Goal: Information Seeking & Learning: Check status

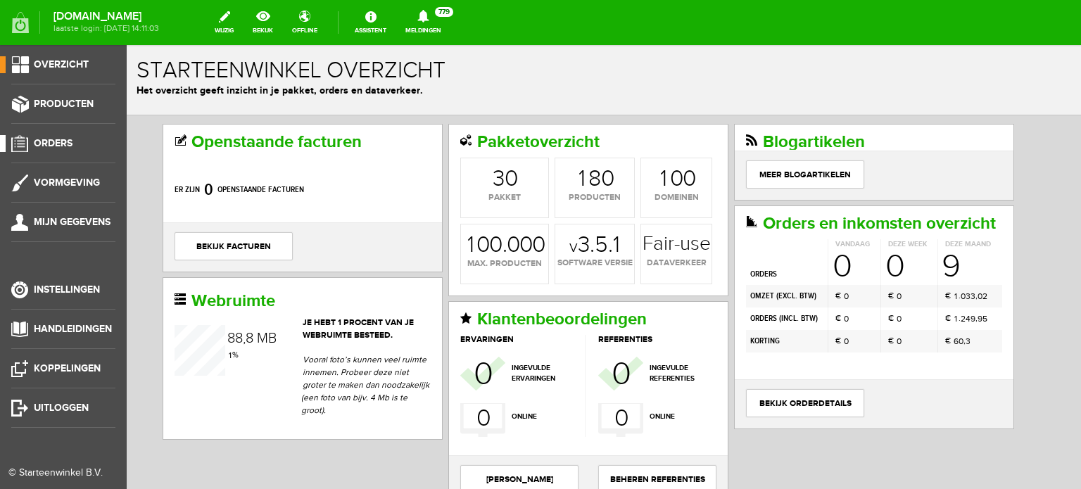
click at [59, 143] on span "Orders" at bounding box center [53, 143] width 39 height 12
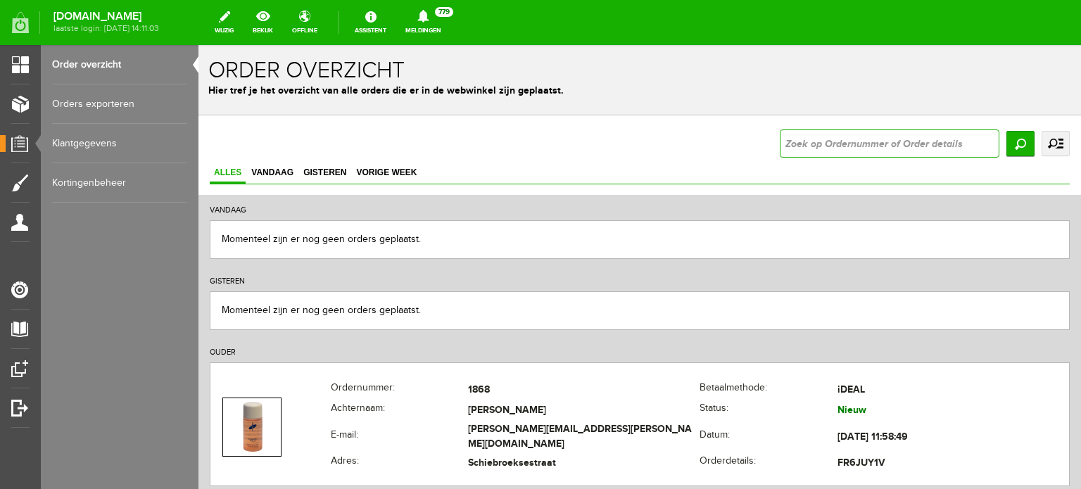
click at [786, 144] on input "text" at bounding box center [890, 144] width 220 height 28
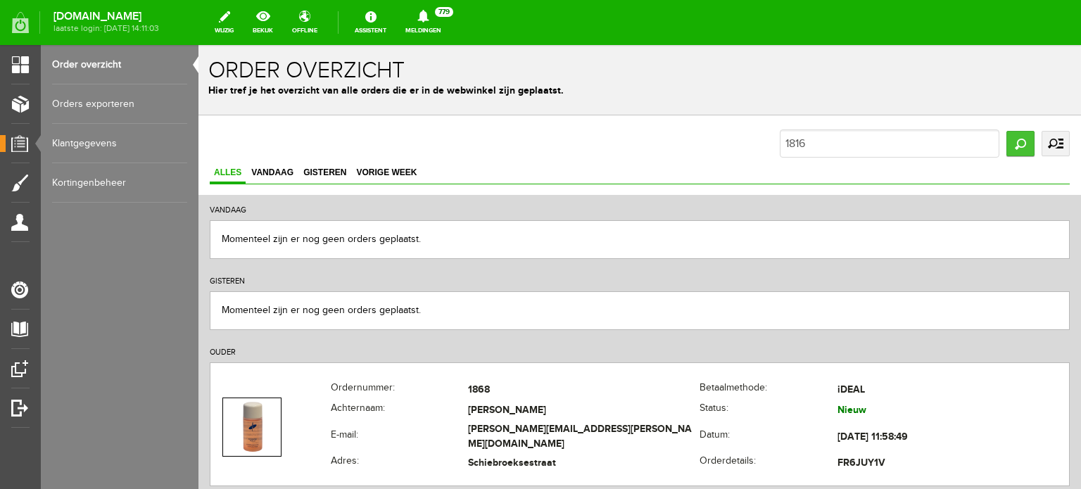
click at [1010, 140] on input "Zoeken" at bounding box center [1021, 143] width 28 height 25
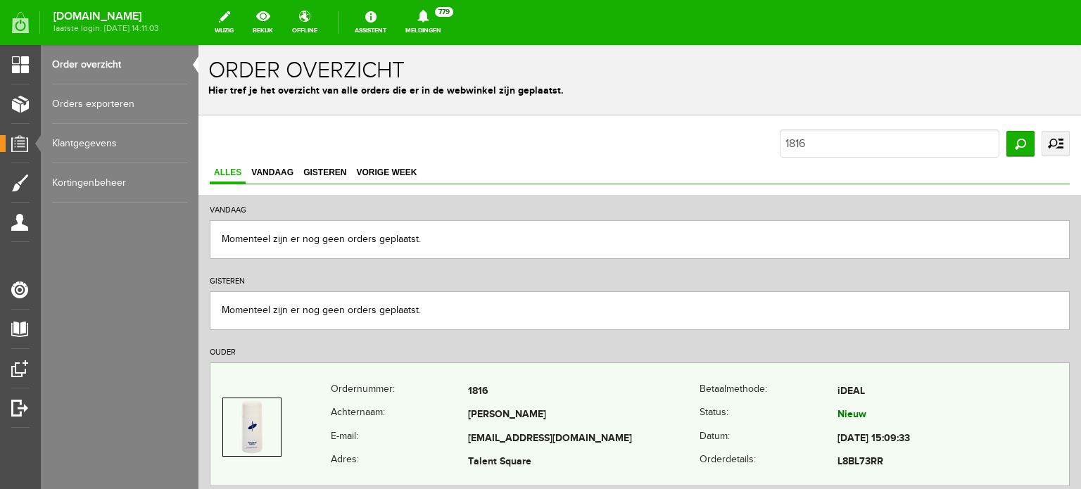
click at [510, 412] on td "[PERSON_NAME]" at bounding box center [584, 416] width 232 height 24
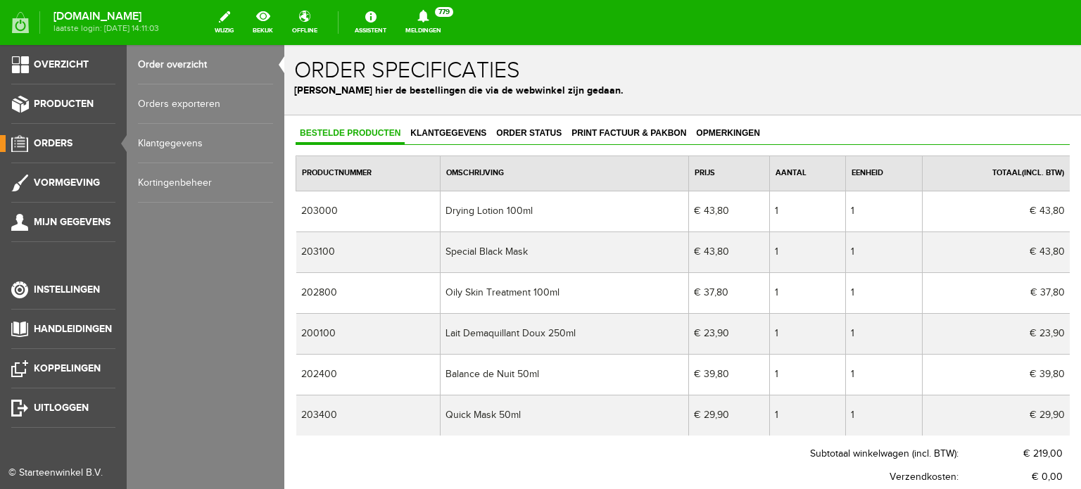
click at [59, 139] on span "Orders" at bounding box center [53, 143] width 39 height 12
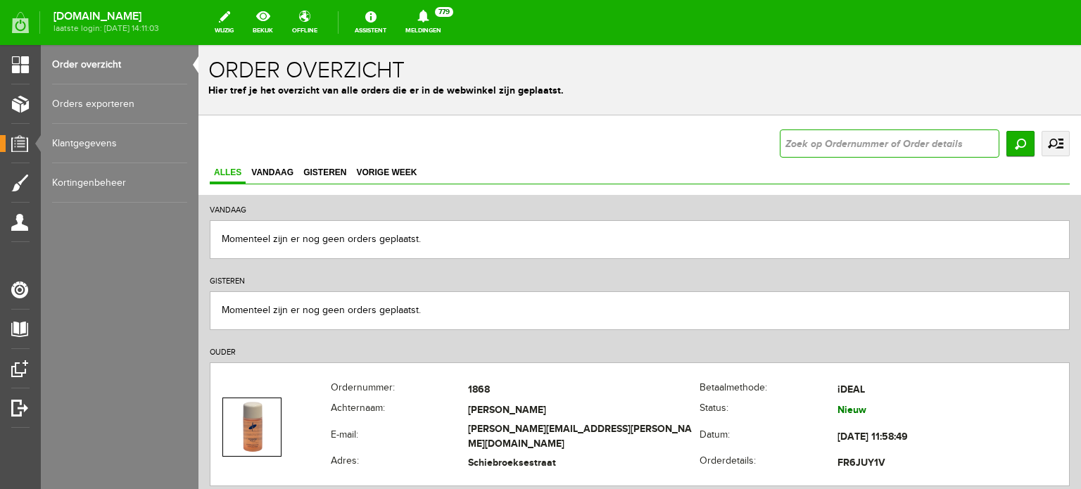
click at [780, 145] on input "text" at bounding box center [890, 144] width 220 height 28
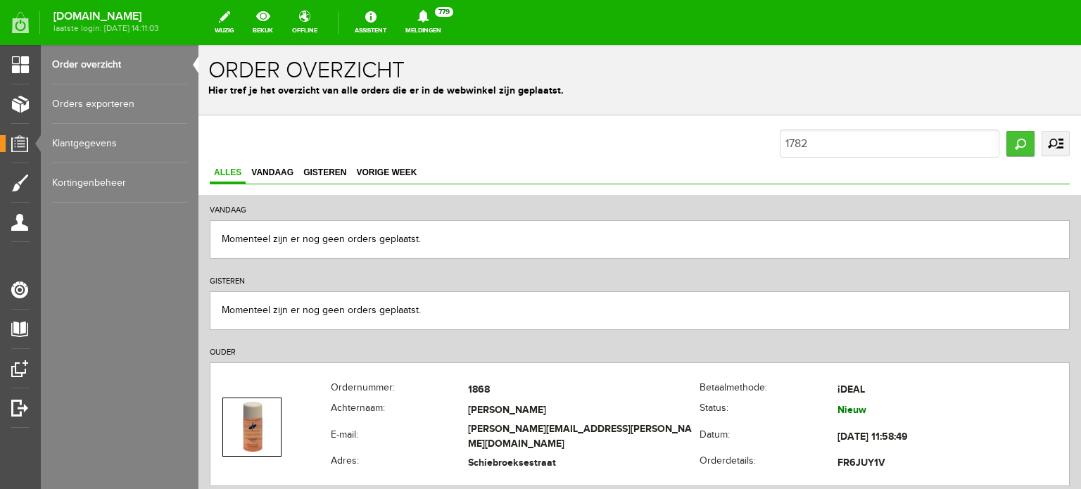
click at [1007, 138] on input "Zoeken" at bounding box center [1021, 143] width 28 height 25
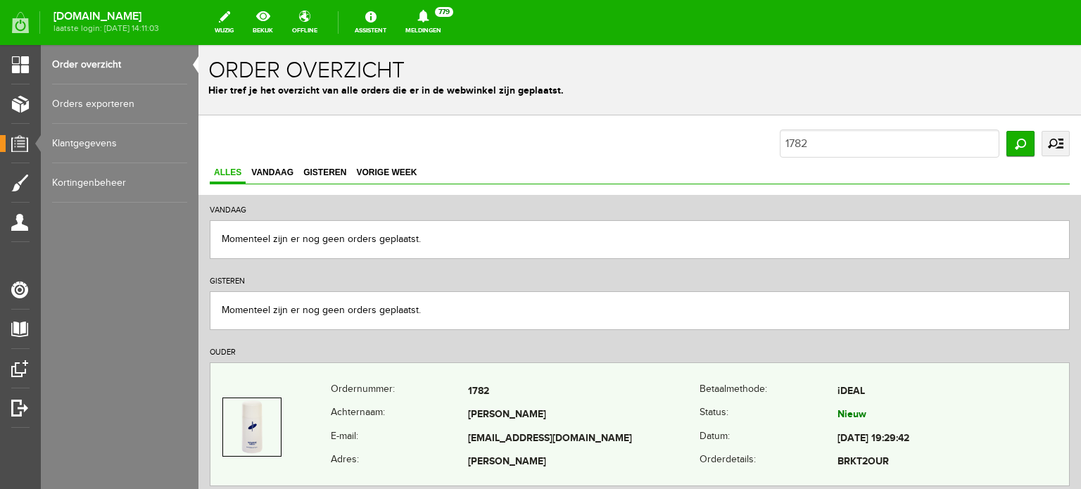
click at [493, 415] on td "[PERSON_NAME]" at bounding box center [584, 416] width 232 height 24
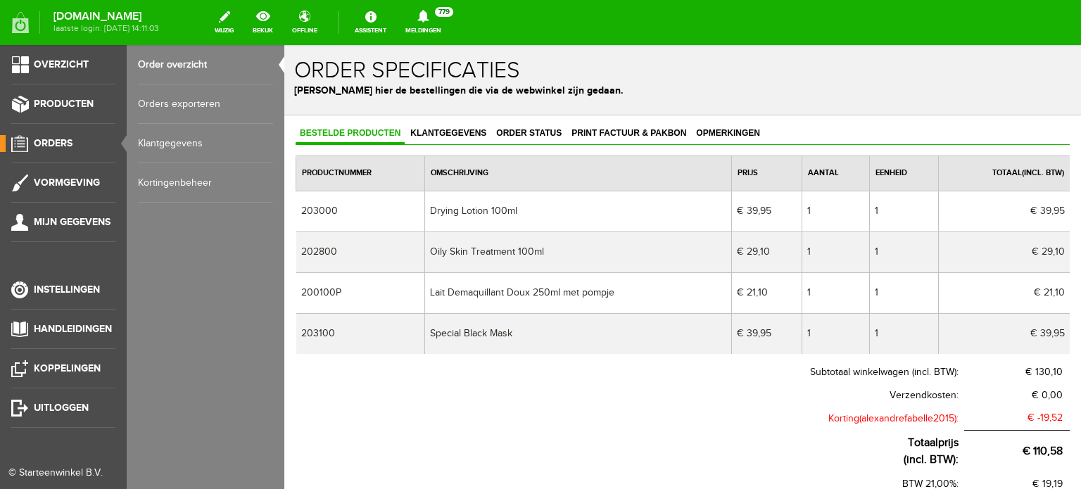
click at [59, 139] on span "Orders" at bounding box center [53, 143] width 39 height 12
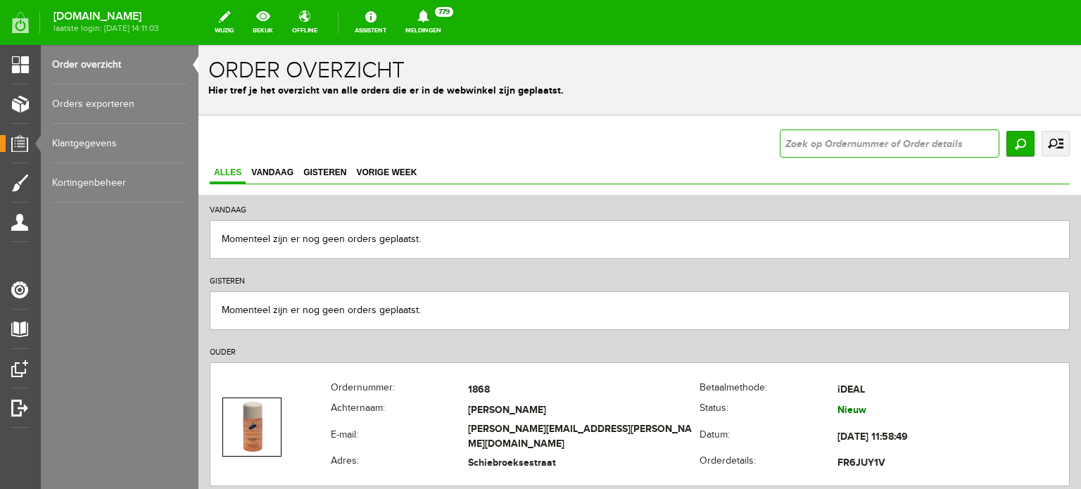
click at [782, 143] on input "text" at bounding box center [890, 144] width 220 height 28
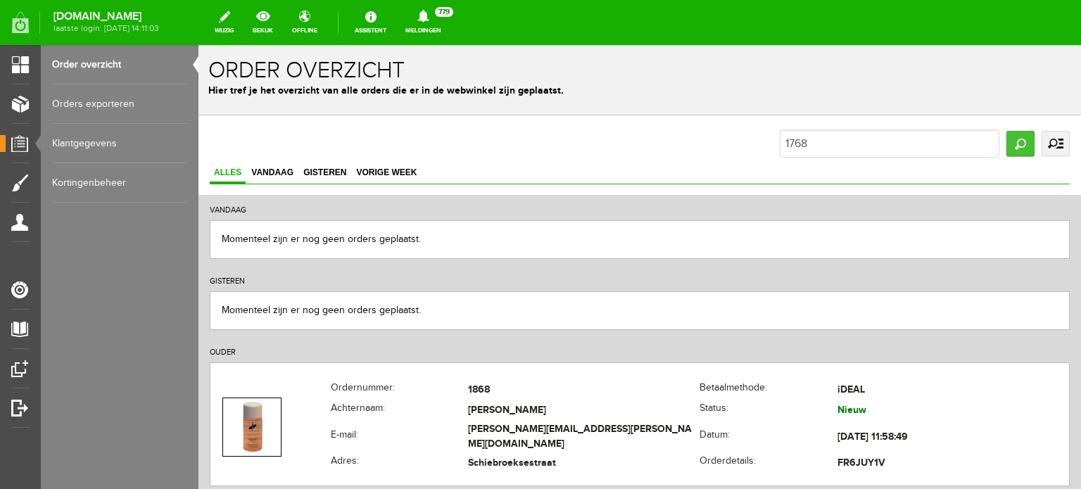
click at [1007, 140] on input "Zoeken" at bounding box center [1021, 143] width 28 height 25
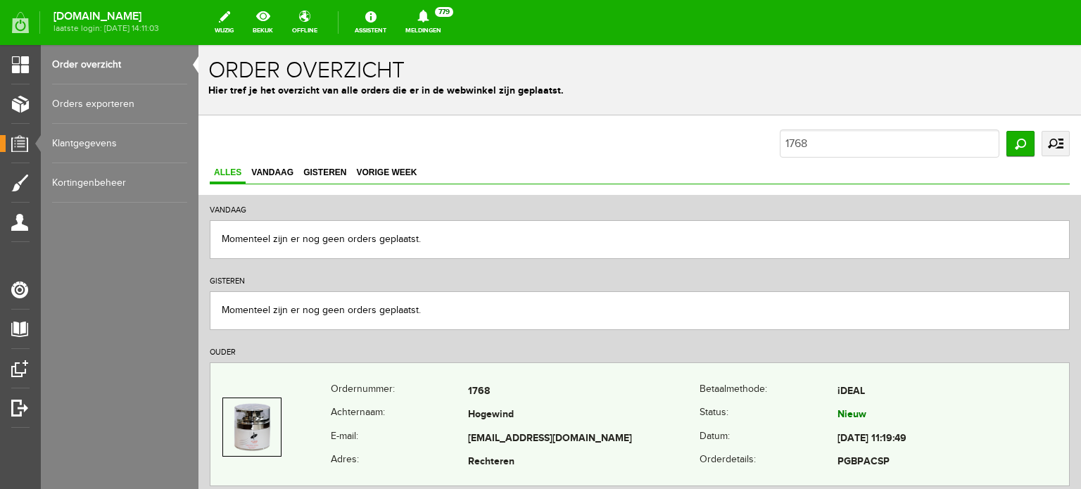
click at [493, 427] on td "[EMAIL_ADDRESS][DOMAIN_NAME]" at bounding box center [584, 439] width 232 height 24
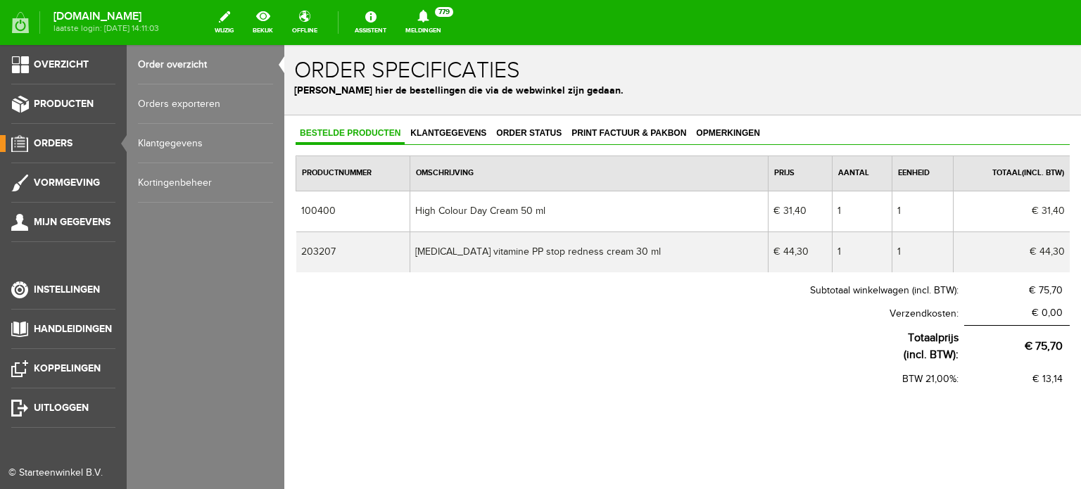
click at [48, 142] on span "Orders" at bounding box center [53, 143] width 39 height 12
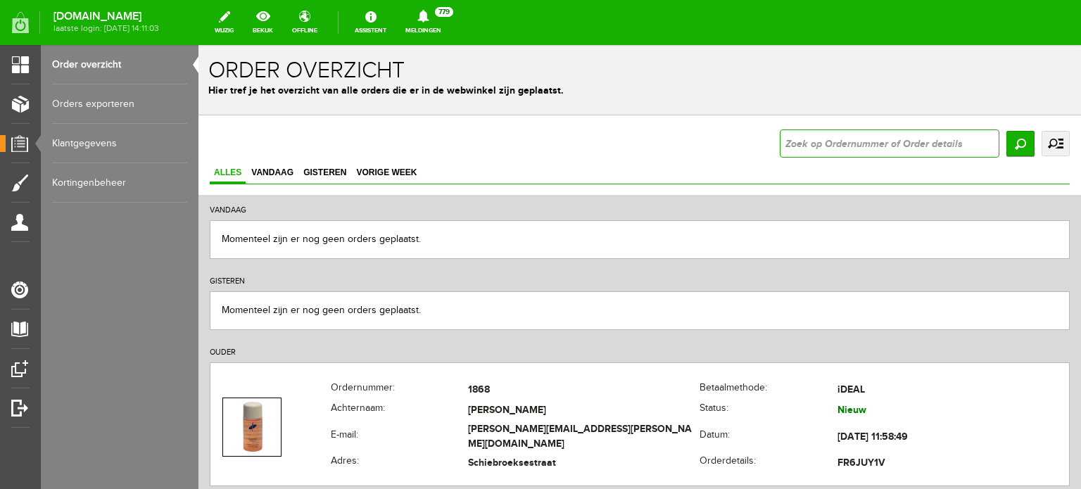
click at [784, 143] on input "text" at bounding box center [890, 144] width 220 height 28
type input "1678"
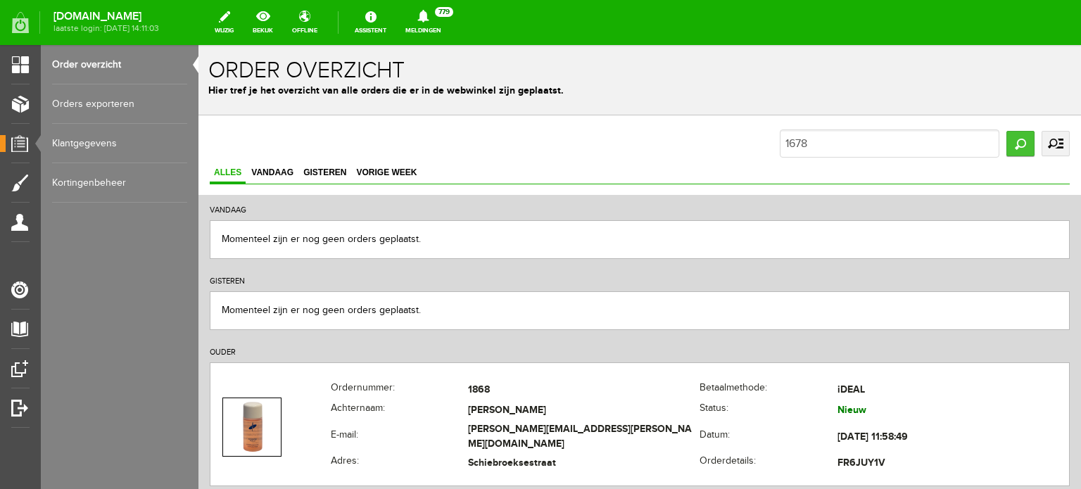
click at [1010, 137] on input "Zoeken" at bounding box center [1021, 143] width 28 height 25
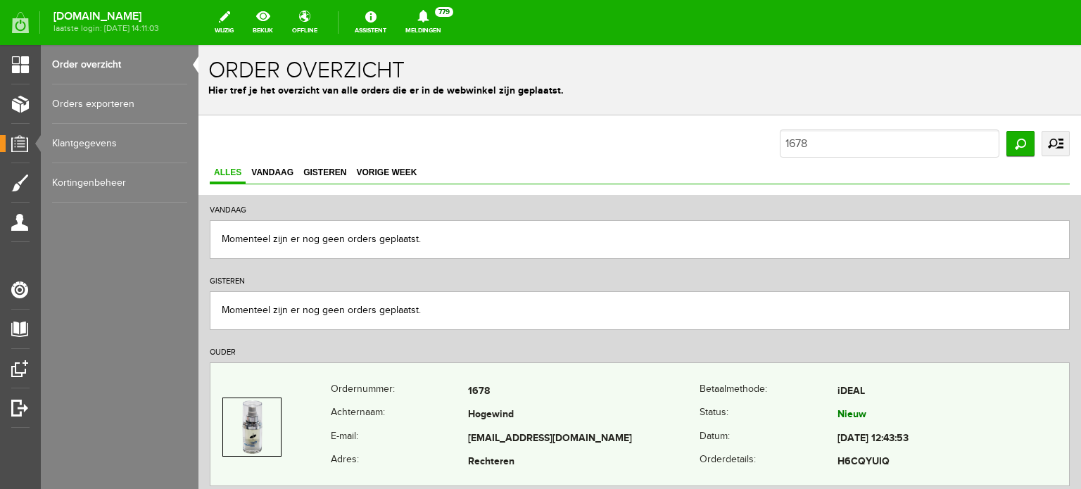
click at [505, 416] on td "Hogewind" at bounding box center [584, 416] width 232 height 24
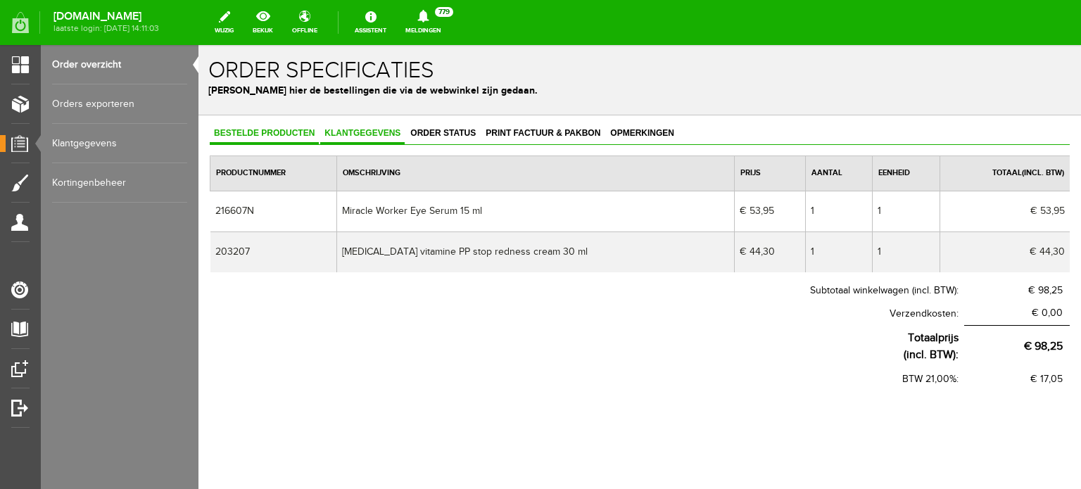
click at [349, 127] on link "Klantgegevens" at bounding box center [362, 134] width 84 height 20
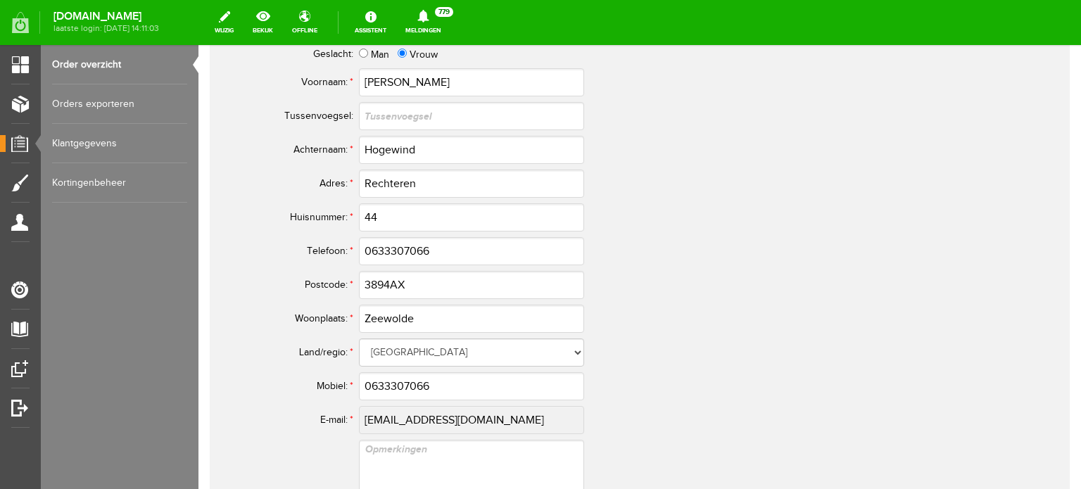
scroll to position [704, 0]
